Goal: Navigation & Orientation: Find specific page/section

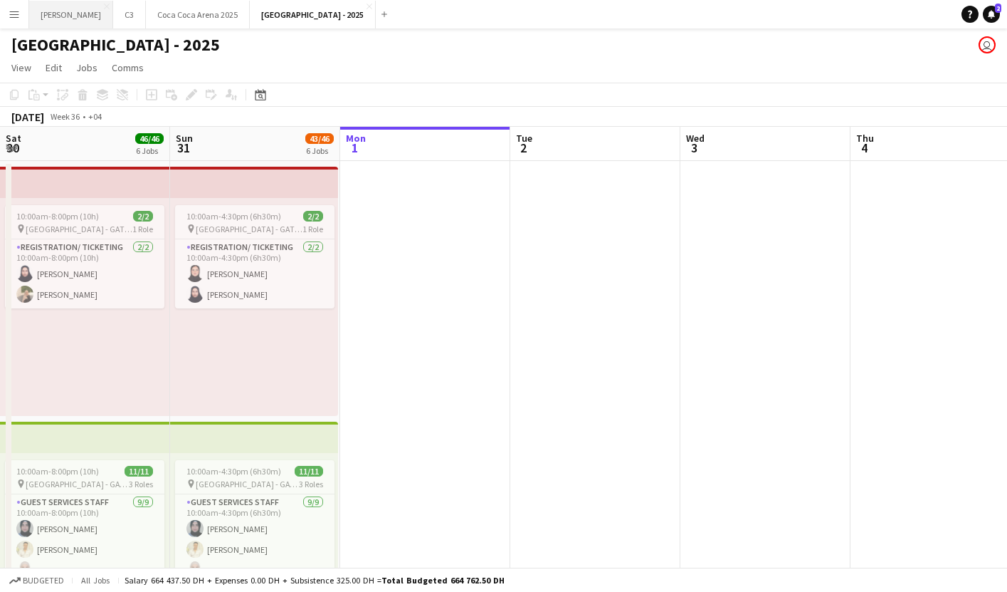
scroll to position [0, 380]
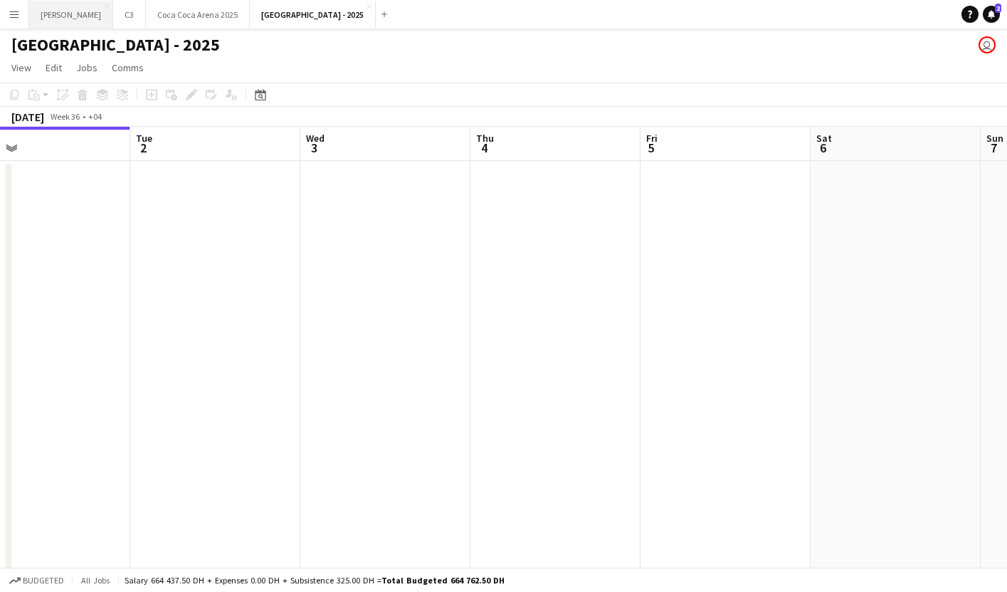
click at [43, 19] on button "[PERSON_NAME]" at bounding box center [71, 15] width 84 height 28
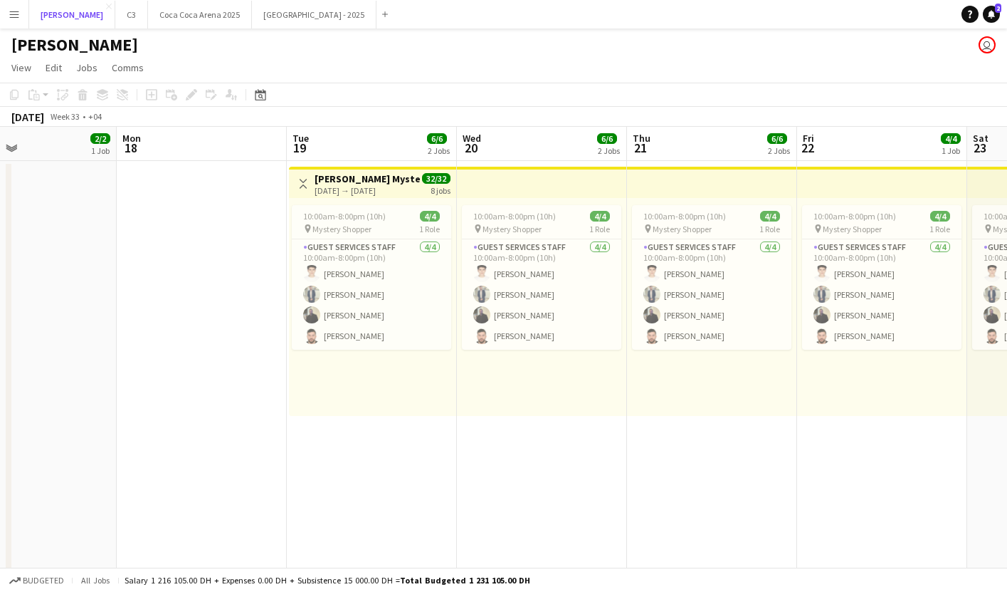
scroll to position [0, 476]
